Goal: Task Accomplishment & Management: Manage account settings

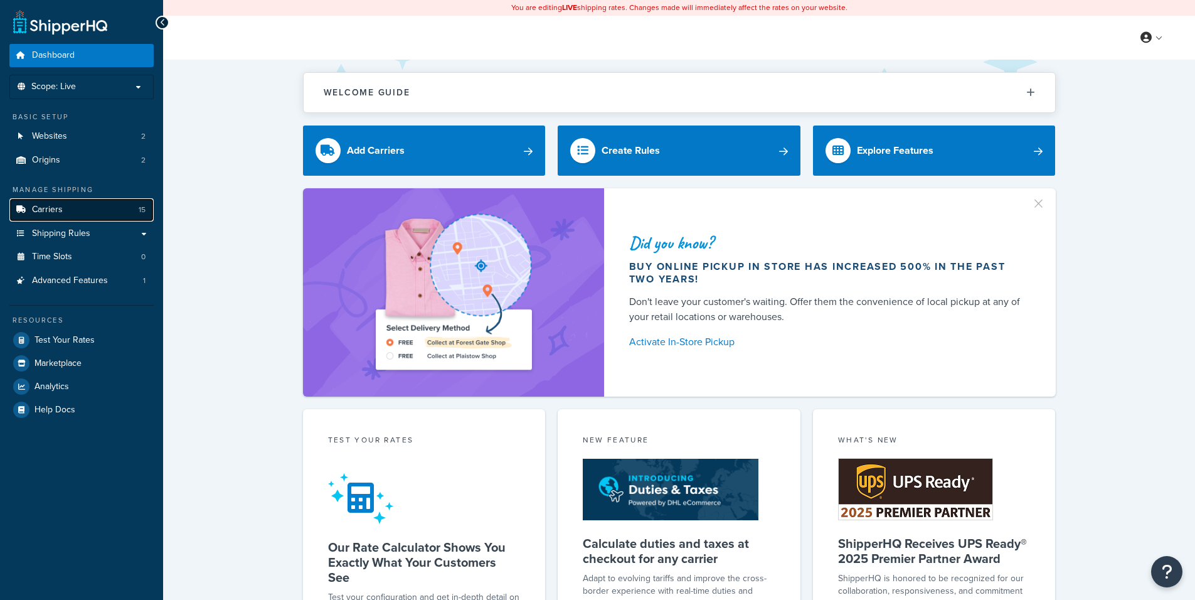
click at [102, 214] on link "Carriers 15" at bounding box center [81, 209] width 144 height 23
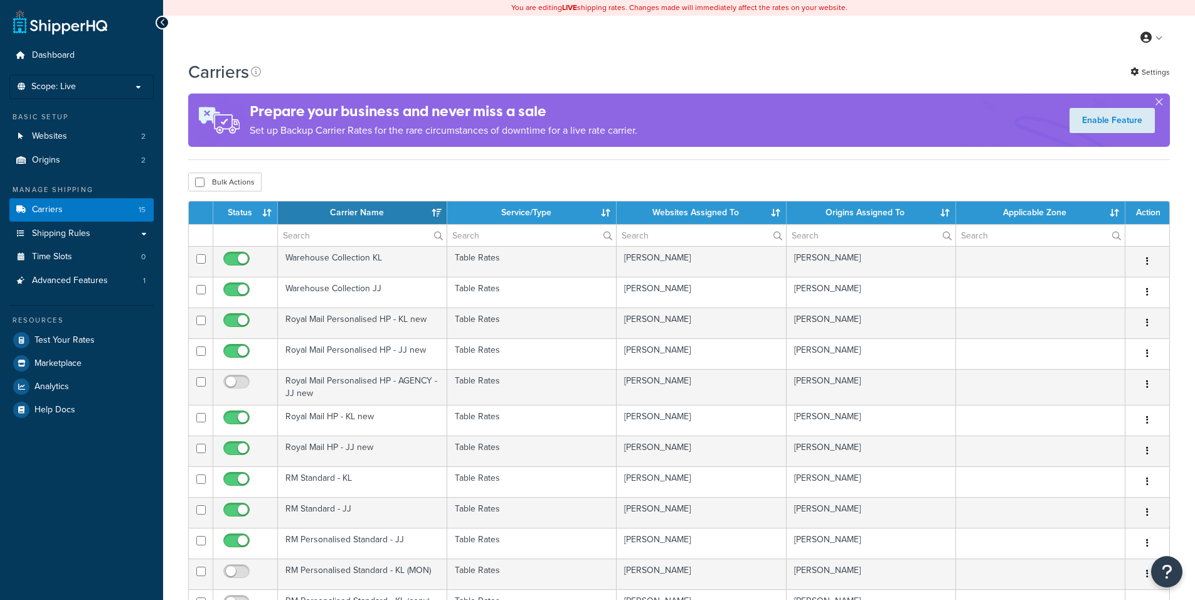
select select "15"
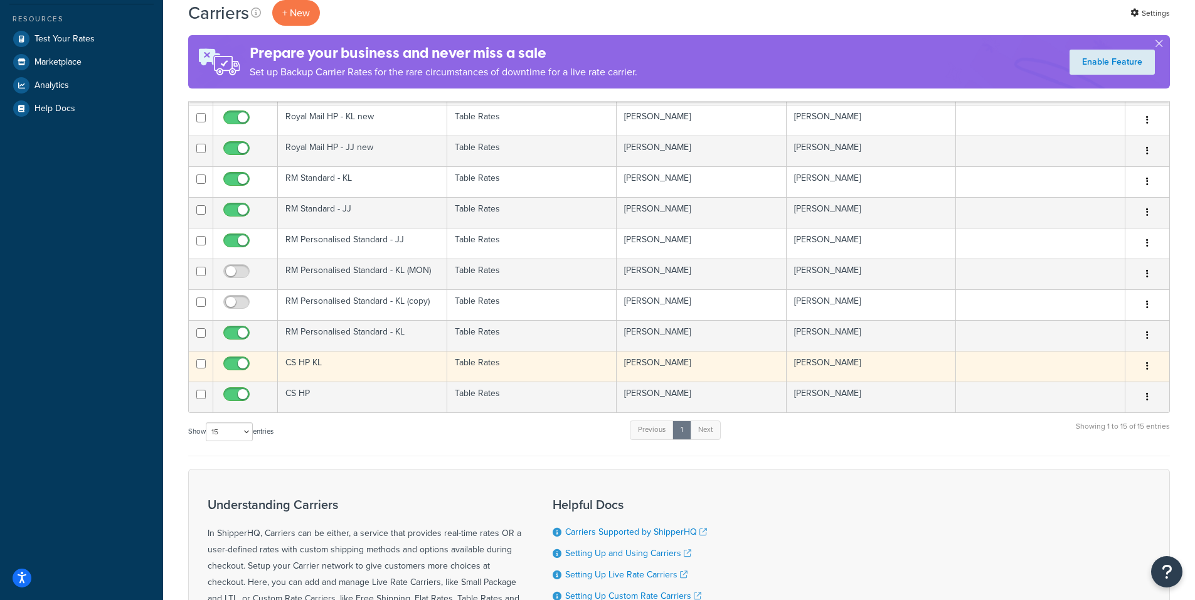
click at [319, 363] on td "CS HP KL" at bounding box center [362, 366] width 169 height 31
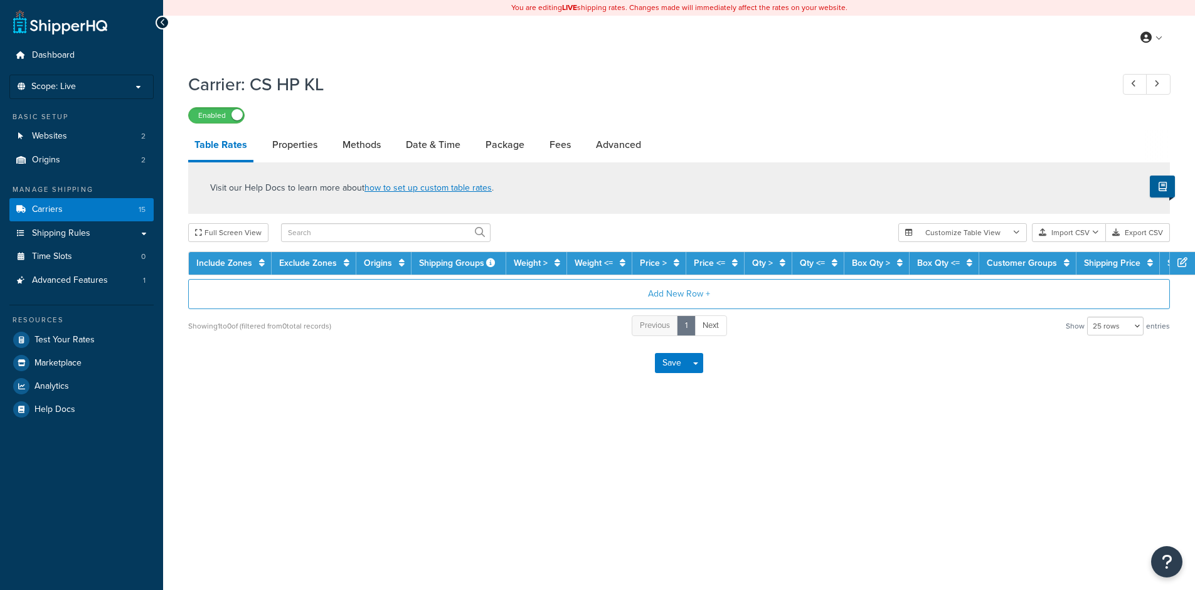
select select "25"
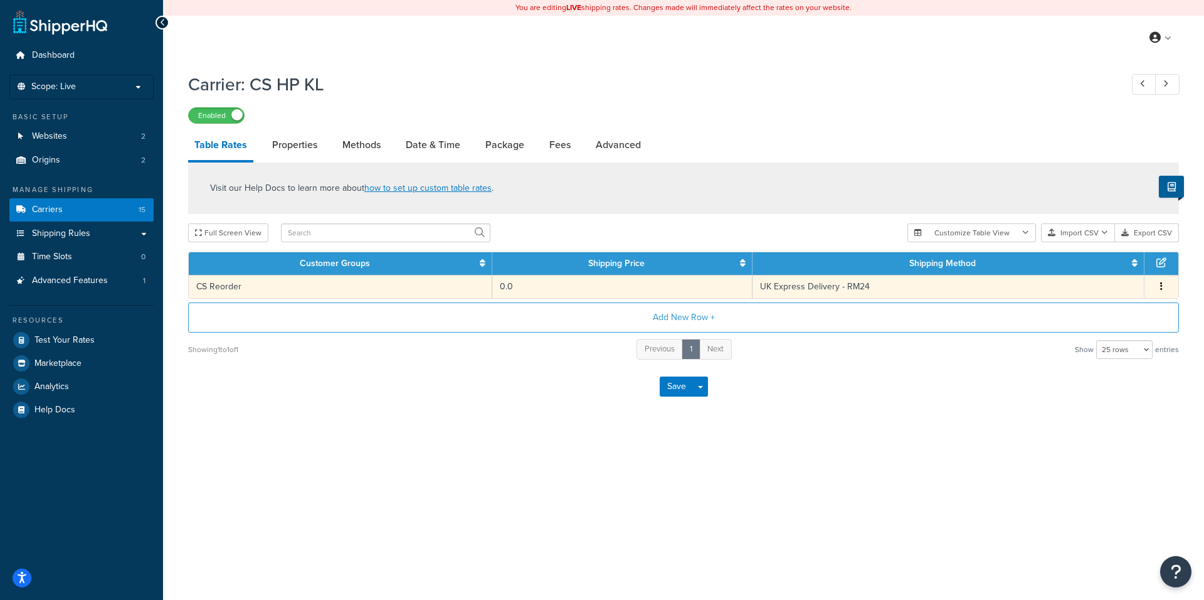
click at [1164, 283] on button "button" at bounding box center [1162, 287] width 10 height 14
click at [366, 149] on link "Methods" at bounding box center [361, 145] width 51 height 30
select select "25"
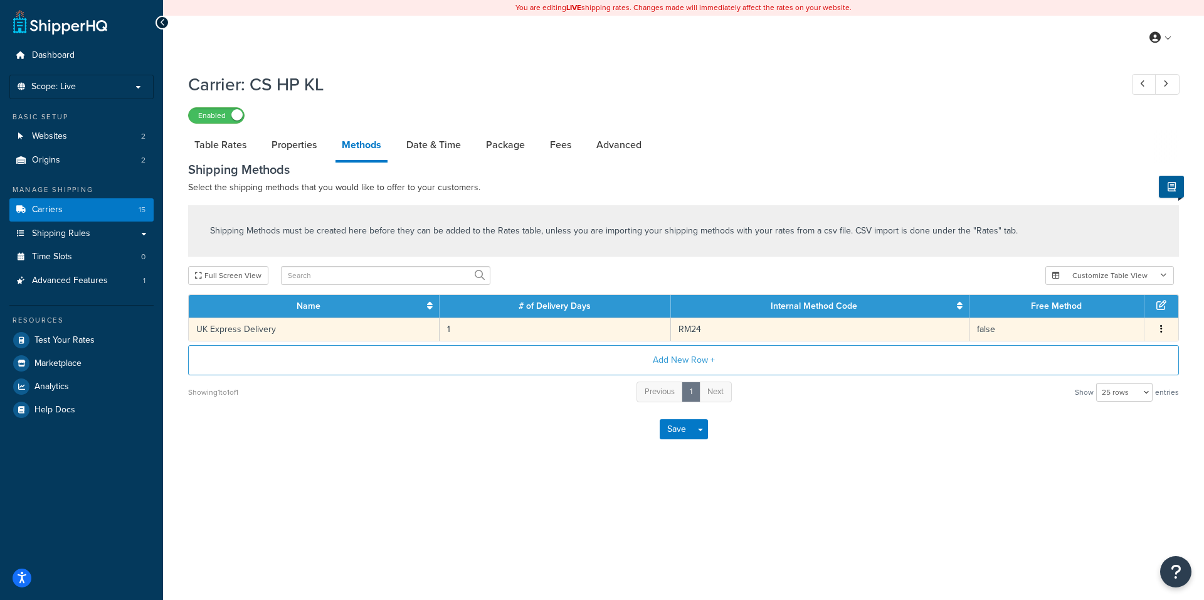
click at [1165, 332] on button "button" at bounding box center [1162, 329] width 10 height 14
click at [1115, 320] on div "Edit" at bounding box center [1097, 317] width 89 height 26
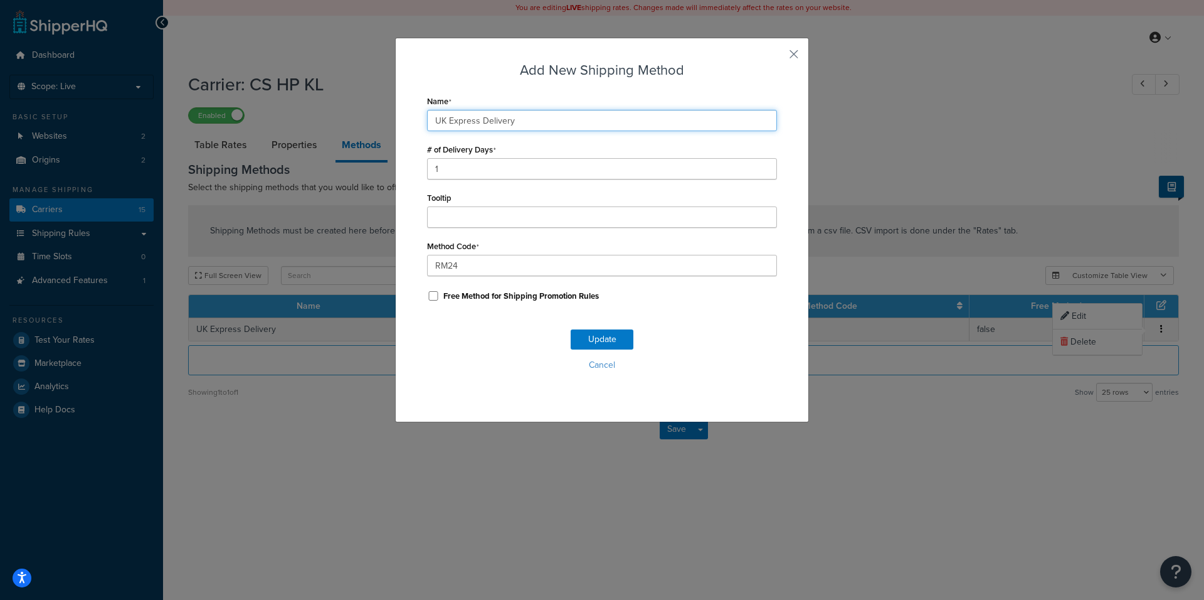
click at [483, 120] on input "UK Express Delivery" at bounding box center [602, 120] width 350 height 21
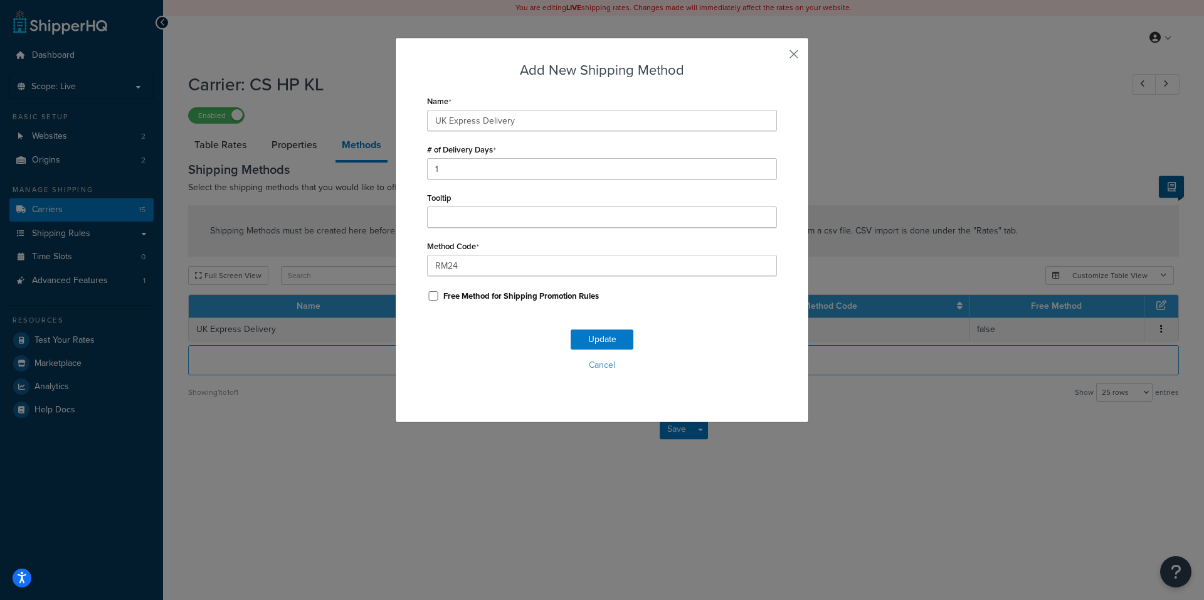
click at [777, 58] on button "button" at bounding box center [775, 58] width 3 height 3
